Goal: Task Accomplishment & Management: Use online tool/utility

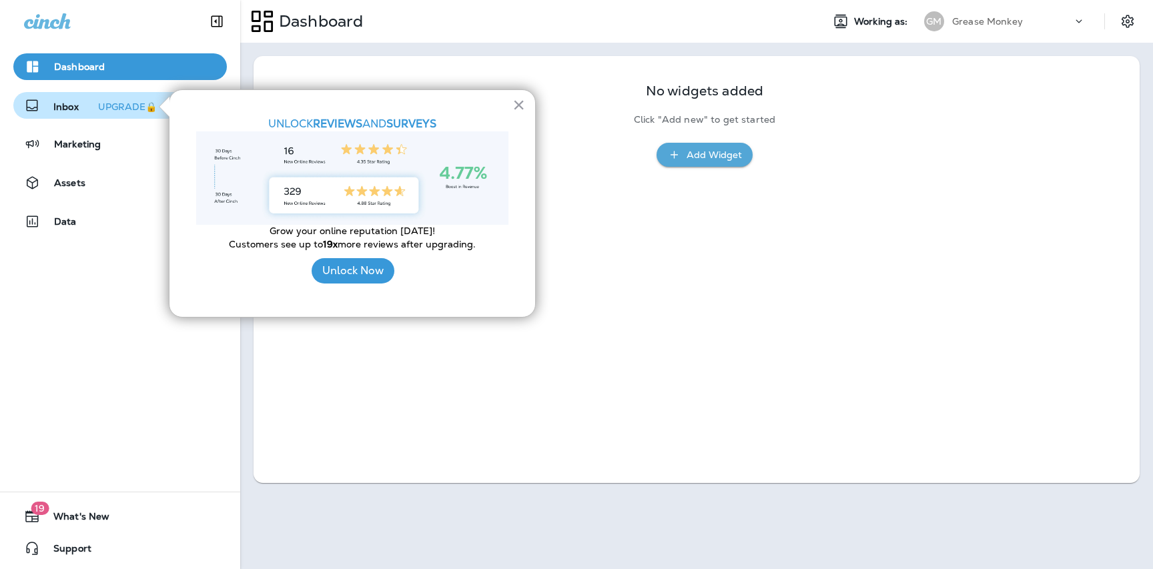
click at [186, 107] on div "× UNLOCK REVIEWS AND SURVEYS Grow your online reputation [DATE]! Customers see …" at bounding box center [352, 203] width 367 height 228
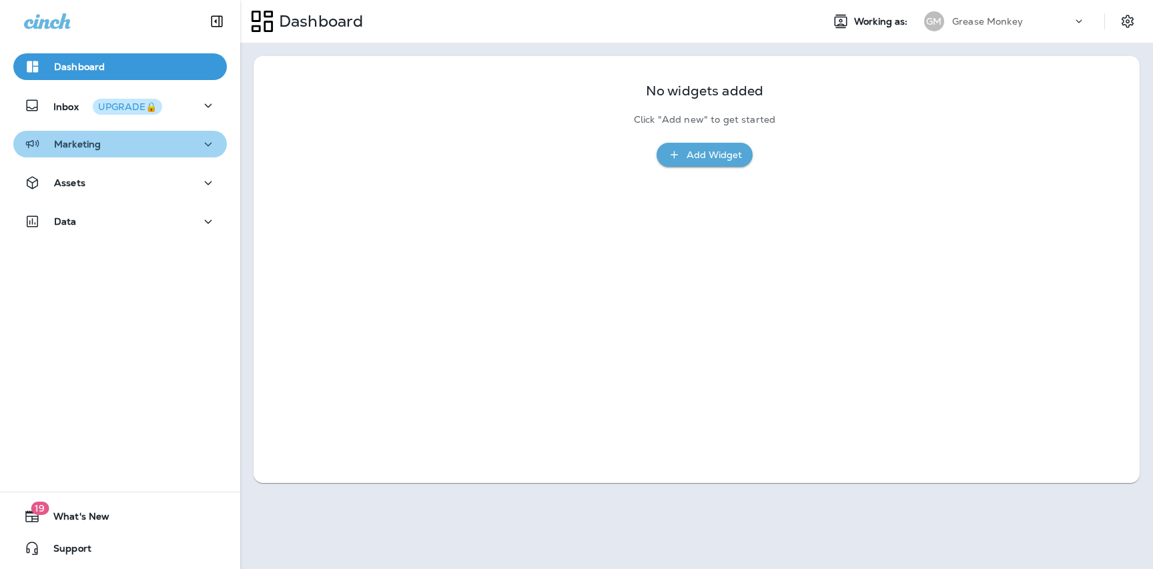
click at [110, 141] on div "Marketing" at bounding box center [120, 144] width 192 height 17
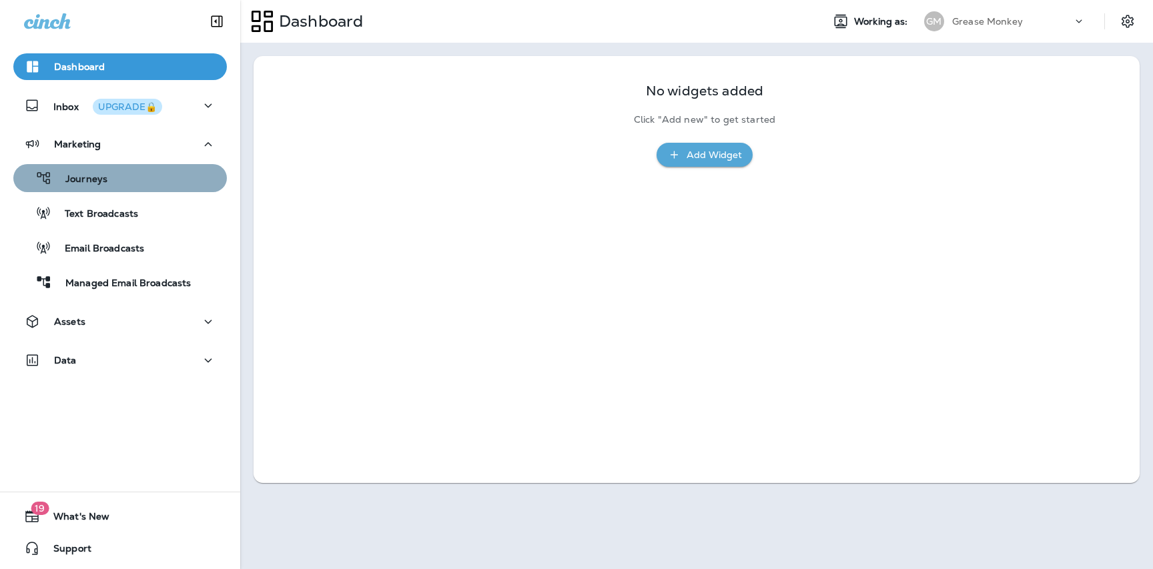
click at [120, 184] on div "Journeys" at bounding box center [120, 178] width 203 height 20
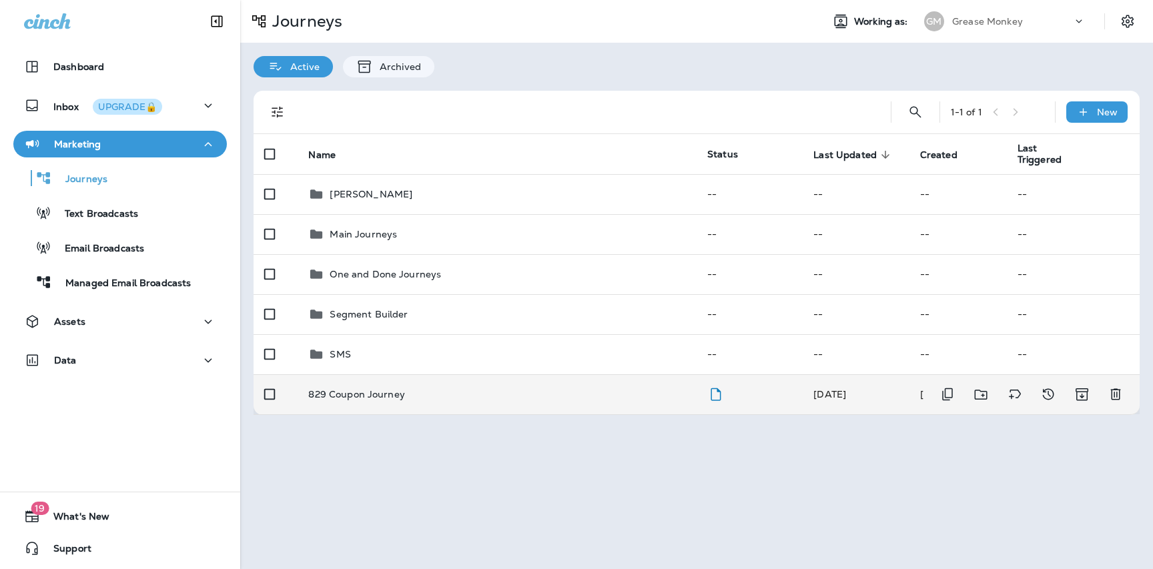
click at [366, 392] on p "829 Coupon Journey" at bounding box center [356, 394] width 97 height 11
